Goal: Information Seeking & Learning: Find specific fact

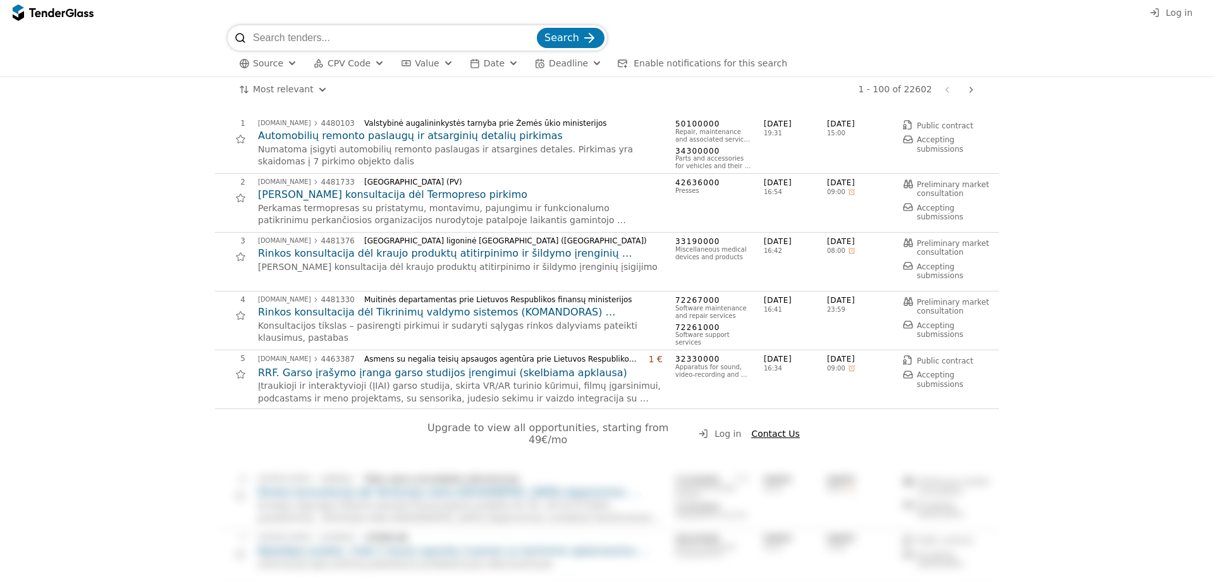
click at [450, 36] on input "search" at bounding box center [393, 37] width 281 height 25
type input "ignit"
click at [537, 28] on button "Search" at bounding box center [571, 38] width 68 height 20
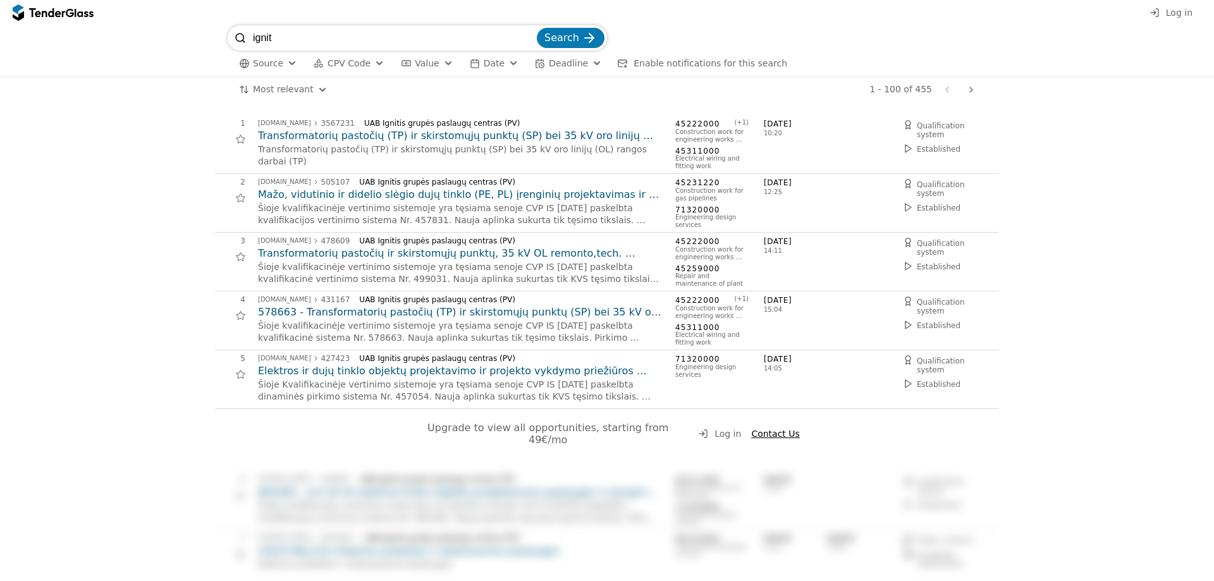
click at [309, 88] on html "Log in ignit Search Source CPV Code Type Buyer Value Date Deadline Enable notif…" at bounding box center [607, 290] width 1214 height 581
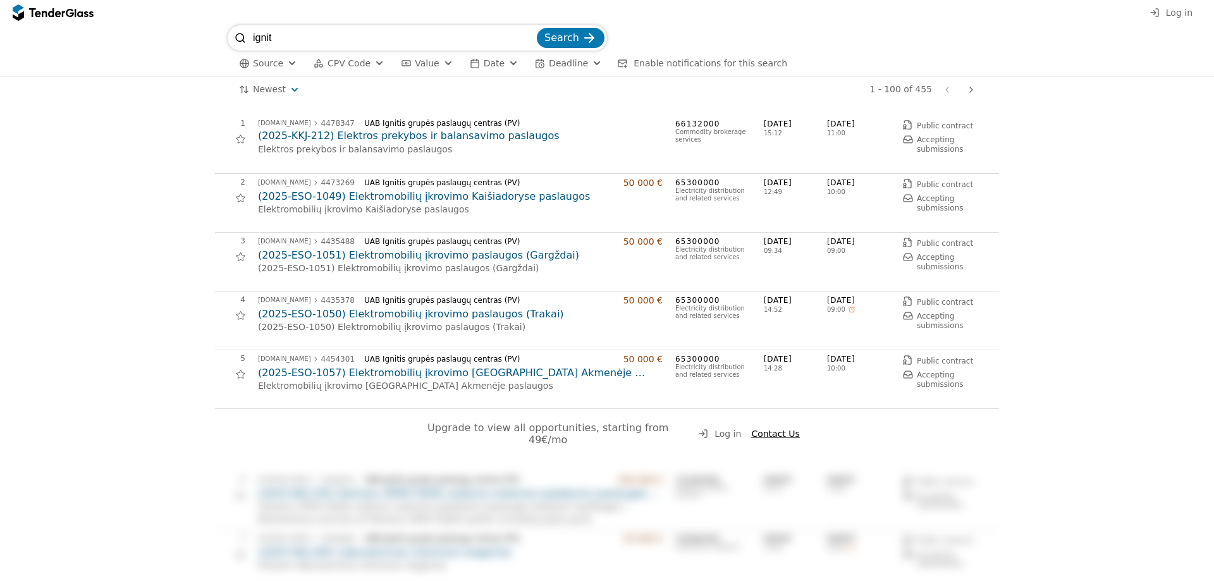
click at [973, 90] on div at bounding box center [971, 89] width 30 height 33
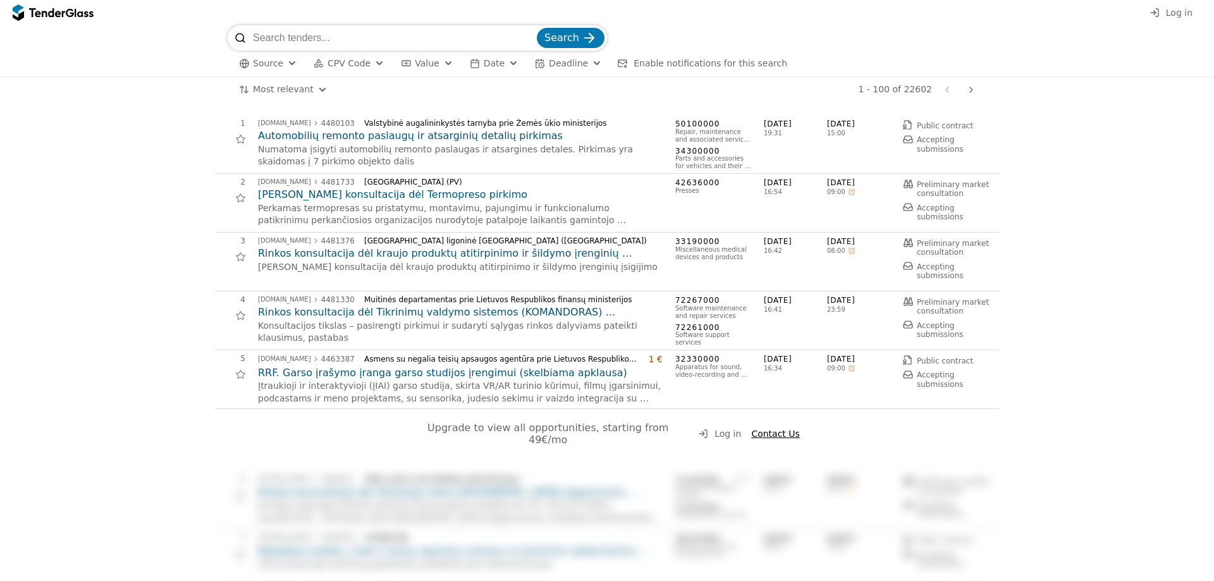
click at [333, 42] on input "search" at bounding box center [393, 37] width 281 height 25
type input "kompanija"
click at [537, 28] on button "Search" at bounding box center [571, 38] width 68 height 20
